Goal: Information Seeking & Learning: Learn about a topic

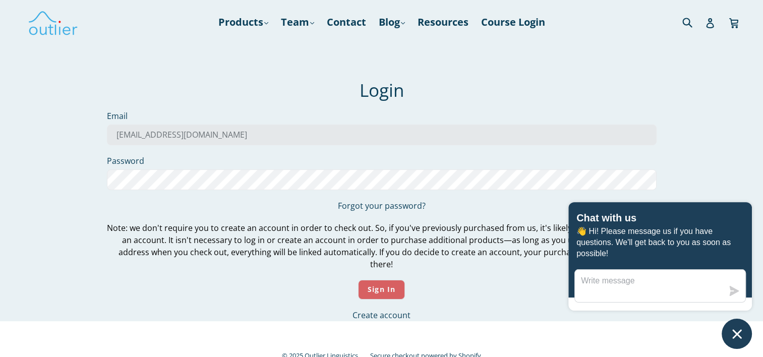
click at [377, 280] on input "Sign In" at bounding box center [381, 290] width 47 height 20
click at [498, 111] on label "Email" at bounding box center [382, 116] width 550 height 12
click at [498, 125] on input "15221257434@163.com" at bounding box center [382, 135] width 550 height 21
click at [734, 332] on icon "Chat window" at bounding box center [737, 334] width 16 height 16
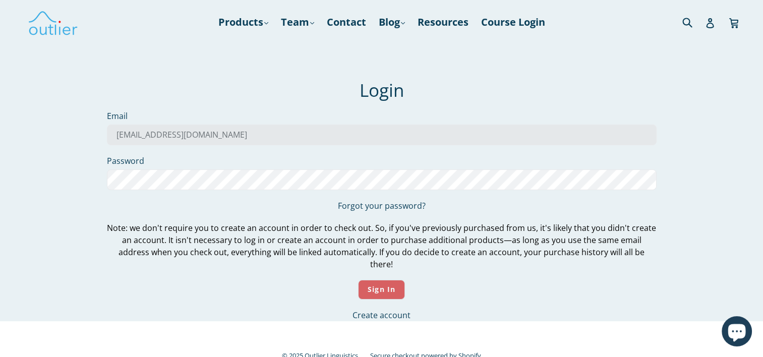
click at [385, 280] on input "Sign In" at bounding box center [381, 290] width 47 height 20
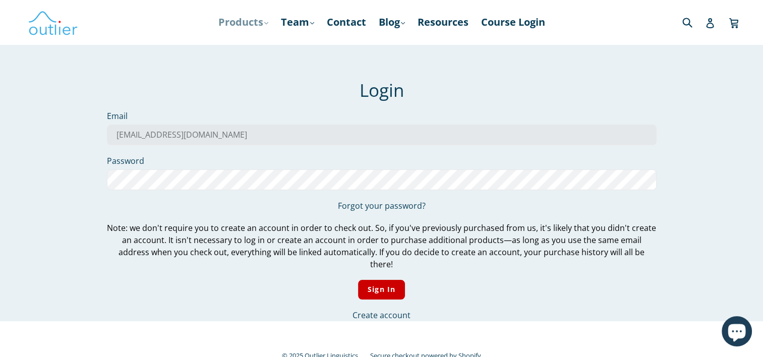
click at [251, 21] on link "Products .cls-1{fill:#231f20} expand" at bounding box center [243, 22] width 60 height 18
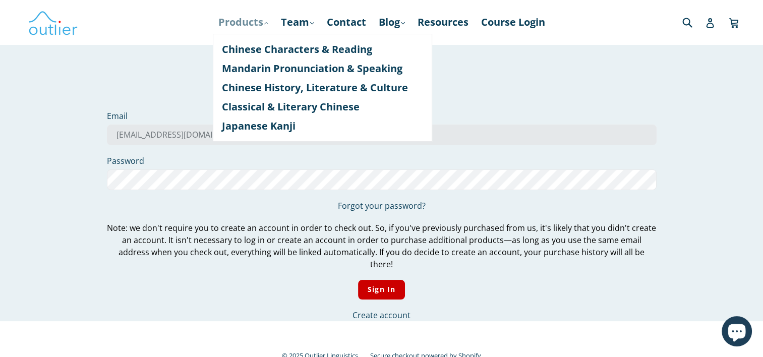
click at [251, 21] on link "Products .cls-1{fill:#231f20} expand" at bounding box center [243, 22] width 60 height 18
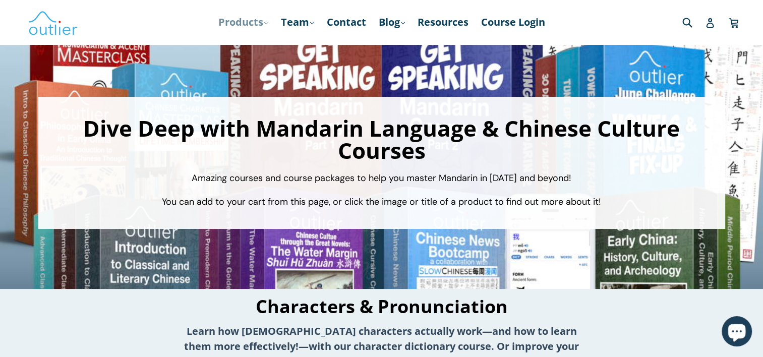
click at [248, 25] on link "Products .cls-1{fill:#231f20} expand" at bounding box center [243, 22] width 60 height 18
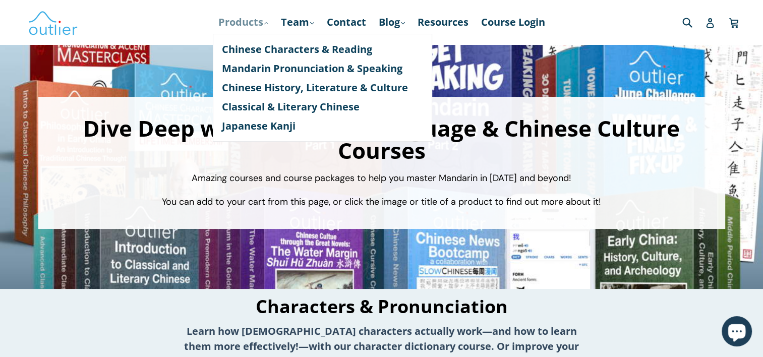
click at [251, 16] on link "Products .cls-1{fill:#231f20} expand" at bounding box center [243, 22] width 60 height 18
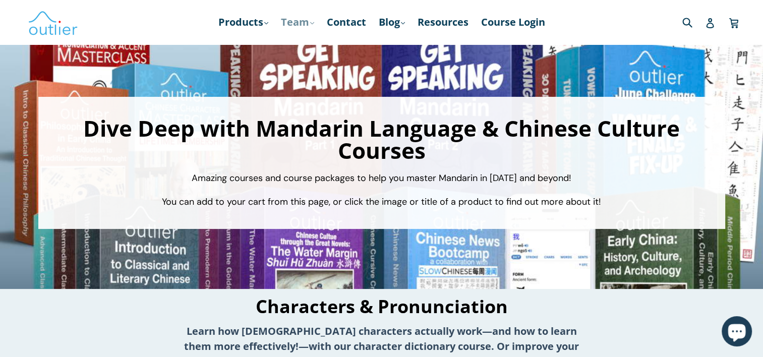
click at [303, 24] on link "Team .cls-1{fill:#231f20} expand" at bounding box center [297, 22] width 43 height 18
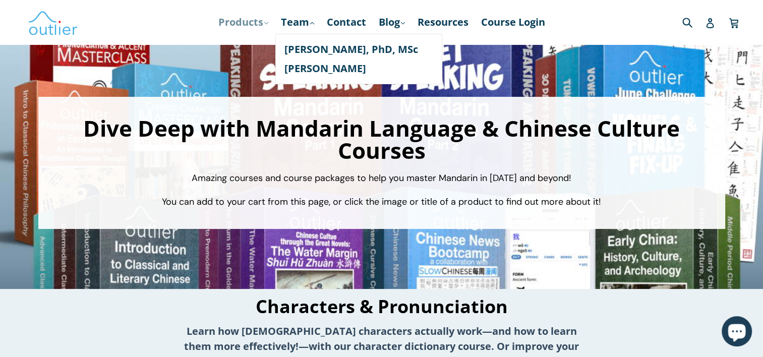
click at [264, 24] on icon ".cls-1{fill:#231f20}" at bounding box center [266, 23] width 4 height 4
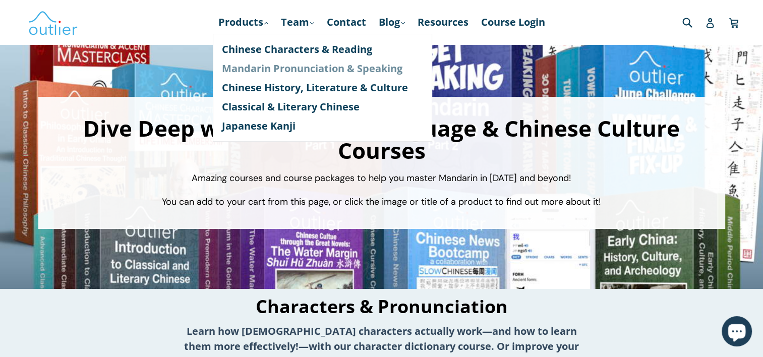
click at [303, 70] on link "Mandarin Pronunciation & Speaking" at bounding box center [322, 68] width 201 height 19
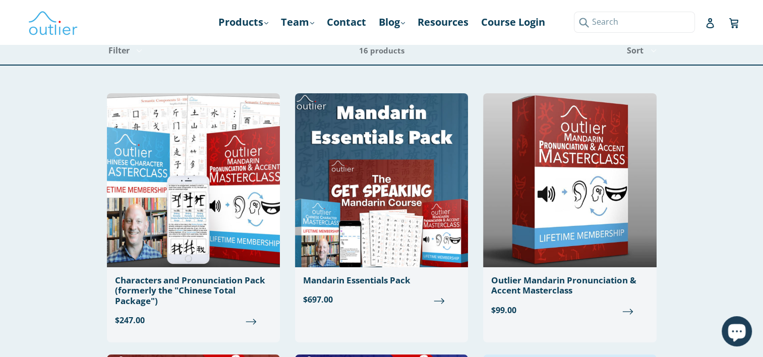
click at [684, 22] on input "Search" at bounding box center [634, 22] width 121 height 21
click at [597, 24] on input "Search" at bounding box center [634, 22] width 121 height 21
click at [660, 17] on input "Search" at bounding box center [634, 22] width 121 height 21
click at [601, 22] on input "Search" at bounding box center [634, 22] width 121 height 21
type input "music"
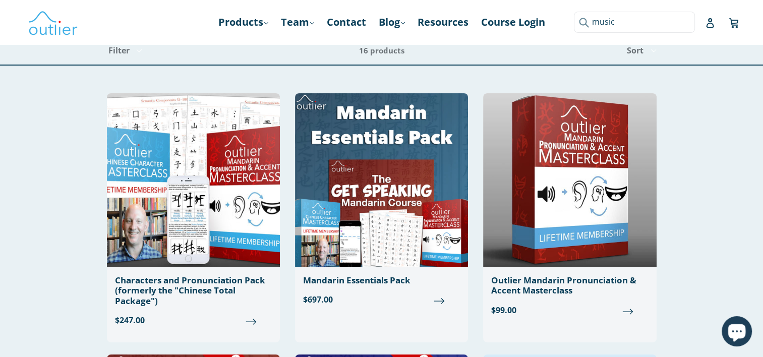
click at [574, 12] on button "Submit" at bounding box center [582, 22] width 17 height 21
